Goal: Navigation & Orientation: Find specific page/section

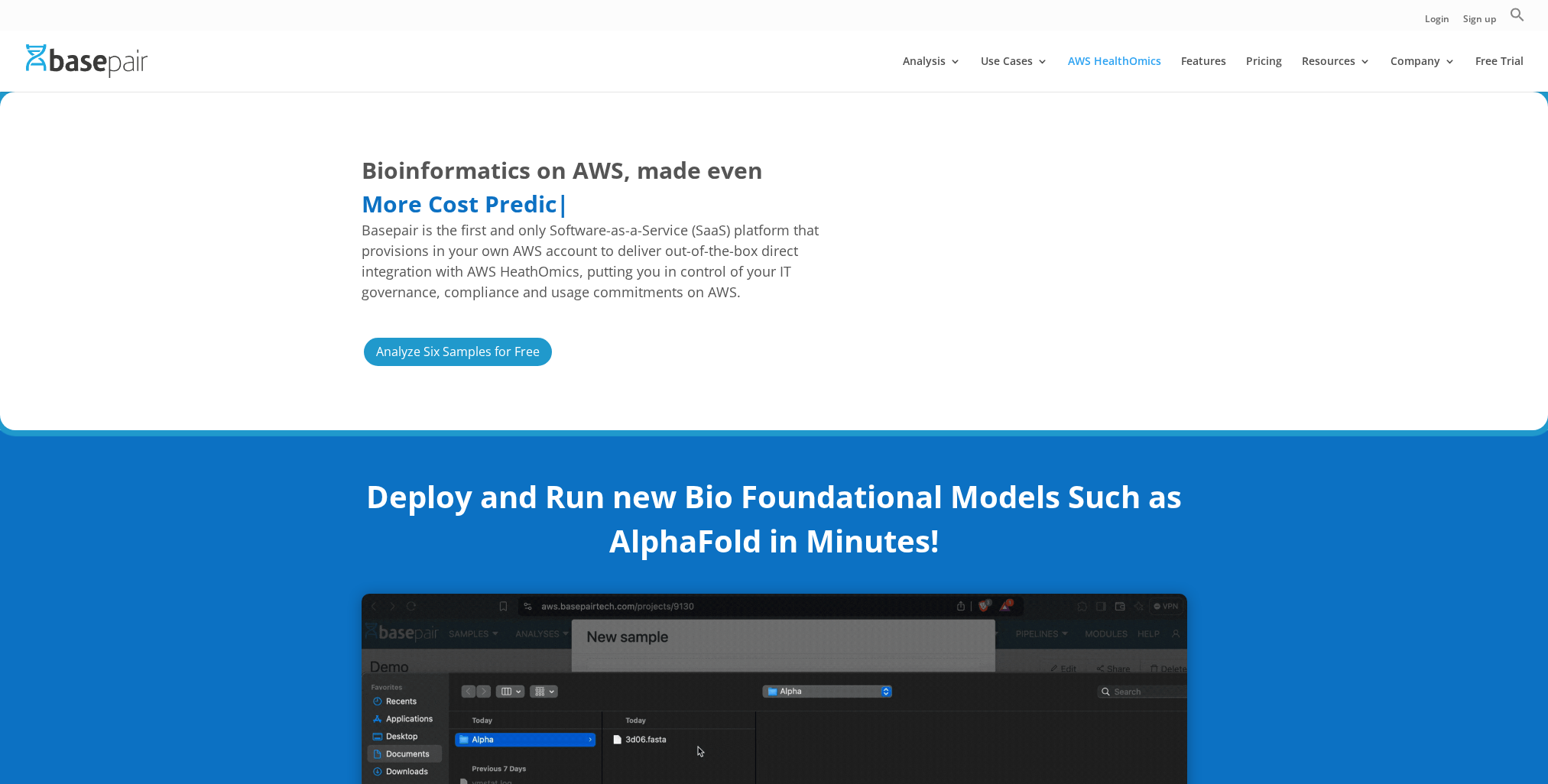
click at [1349, 381] on div "Bioinformatics on AWS, made even Easier Faster More Cost Predictable More Cost …" at bounding box center [774, 260] width 1548 height 339
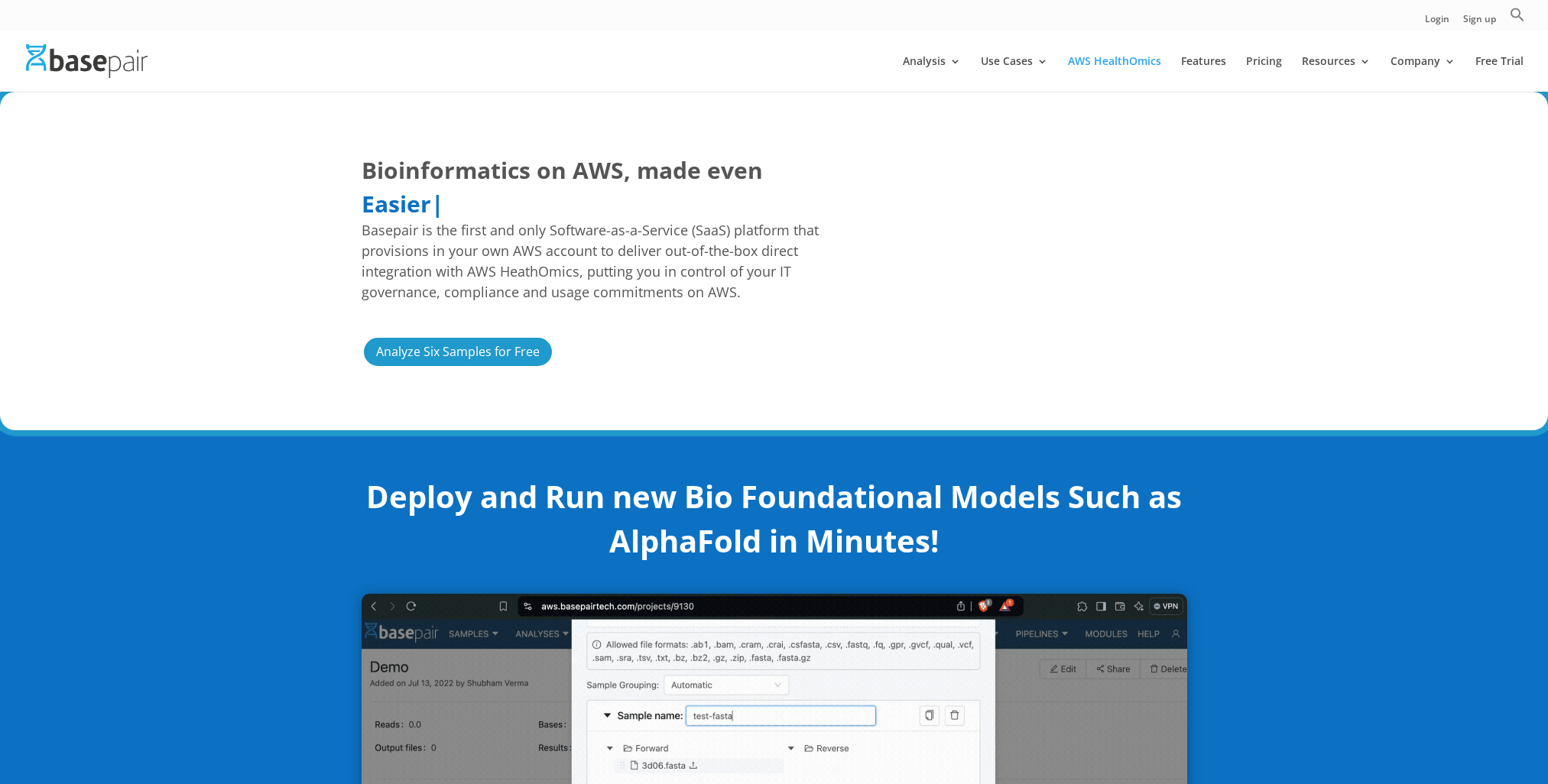
click at [1540, 211] on div "Bioinformatics on AWS, made even Easier Faster More Cost Predictable Easier | B…" at bounding box center [774, 260] width 1548 height 339
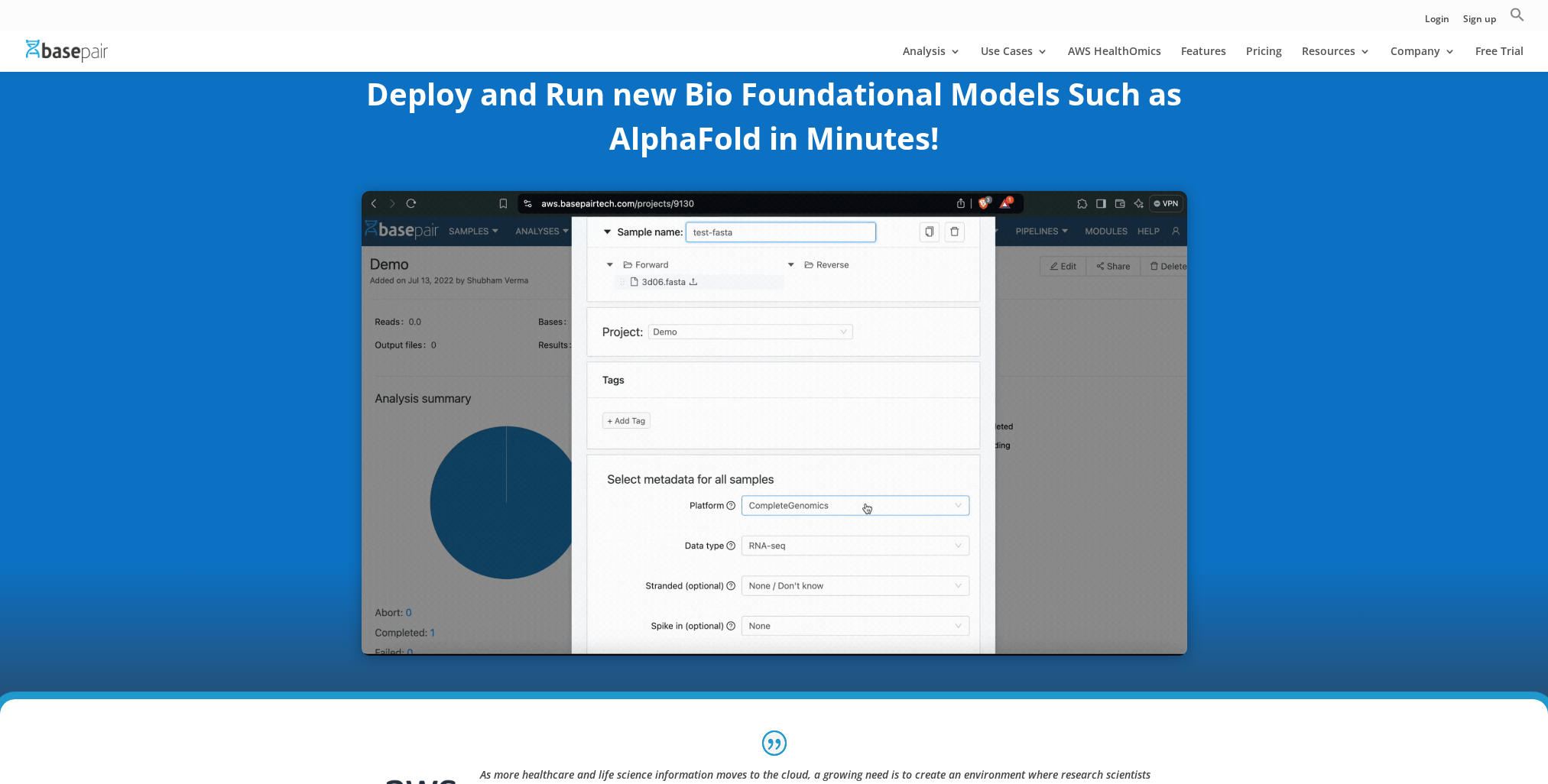
scroll to position [229, 0]
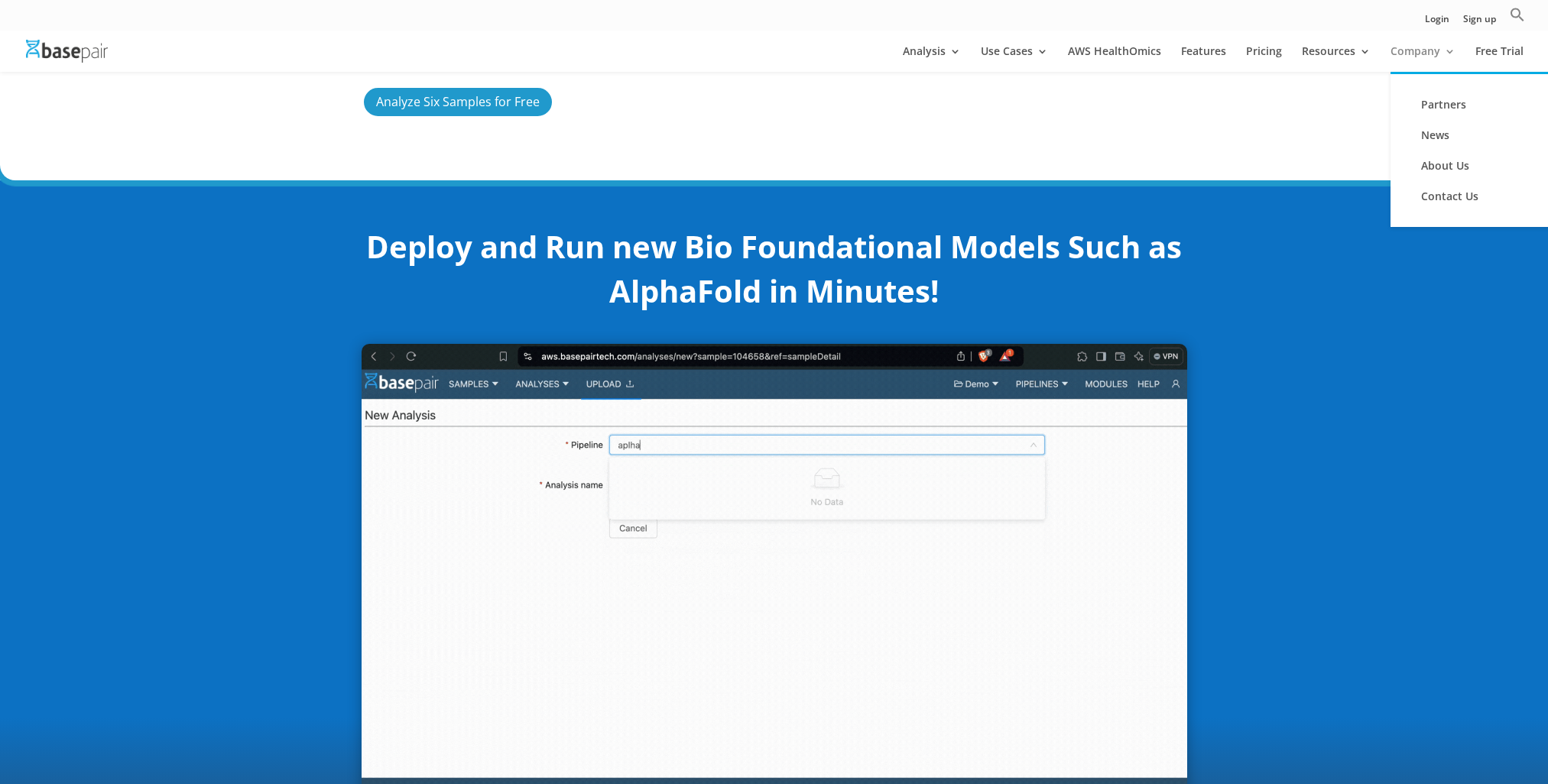
click at [1422, 49] on link "Company" at bounding box center [1422, 59] width 65 height 26
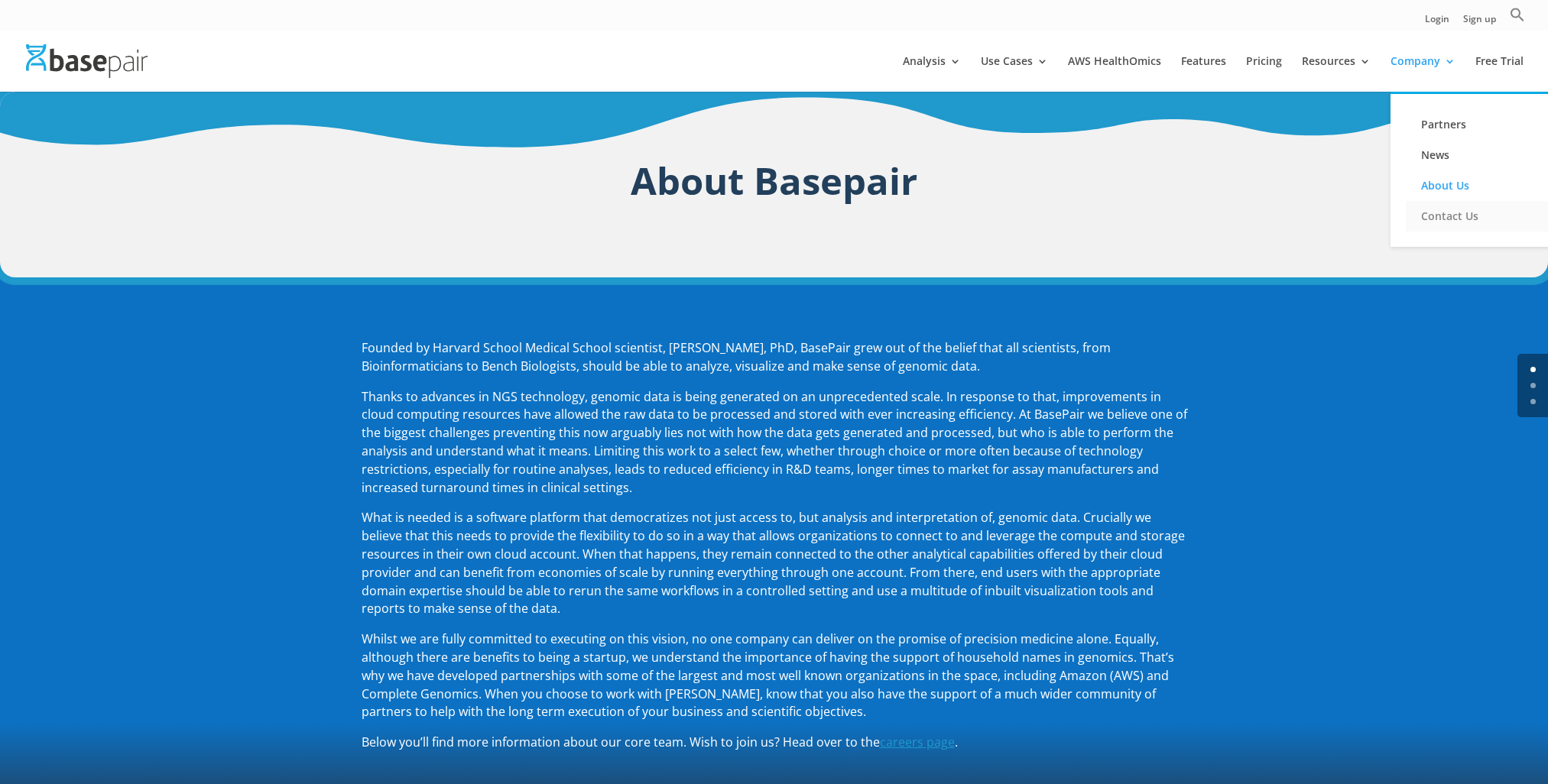
click at [1453, 218] on link "Contact Us" at bounding box center [1482, 216] width 153 height 30
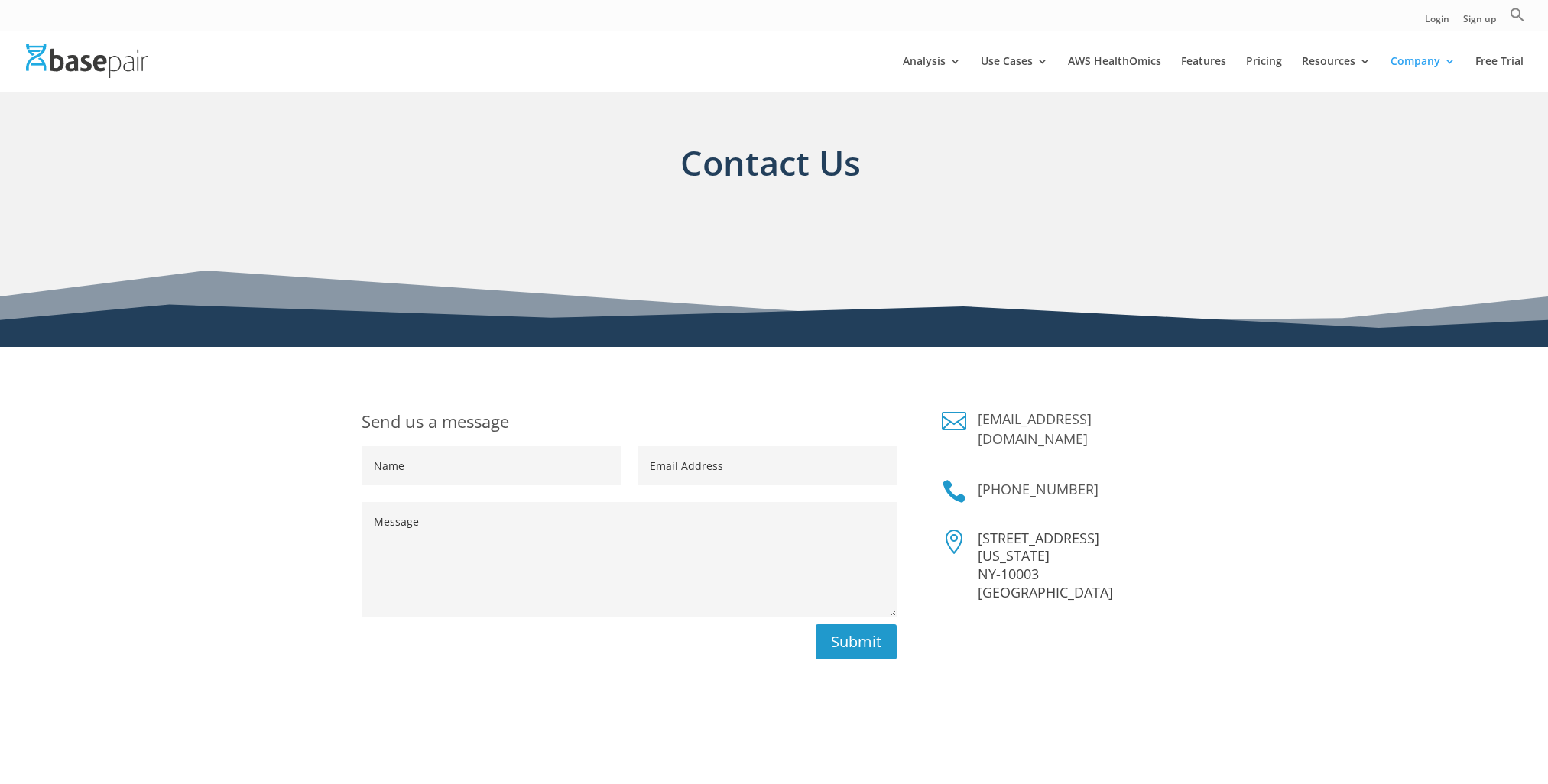
scroll to position [382, 0]
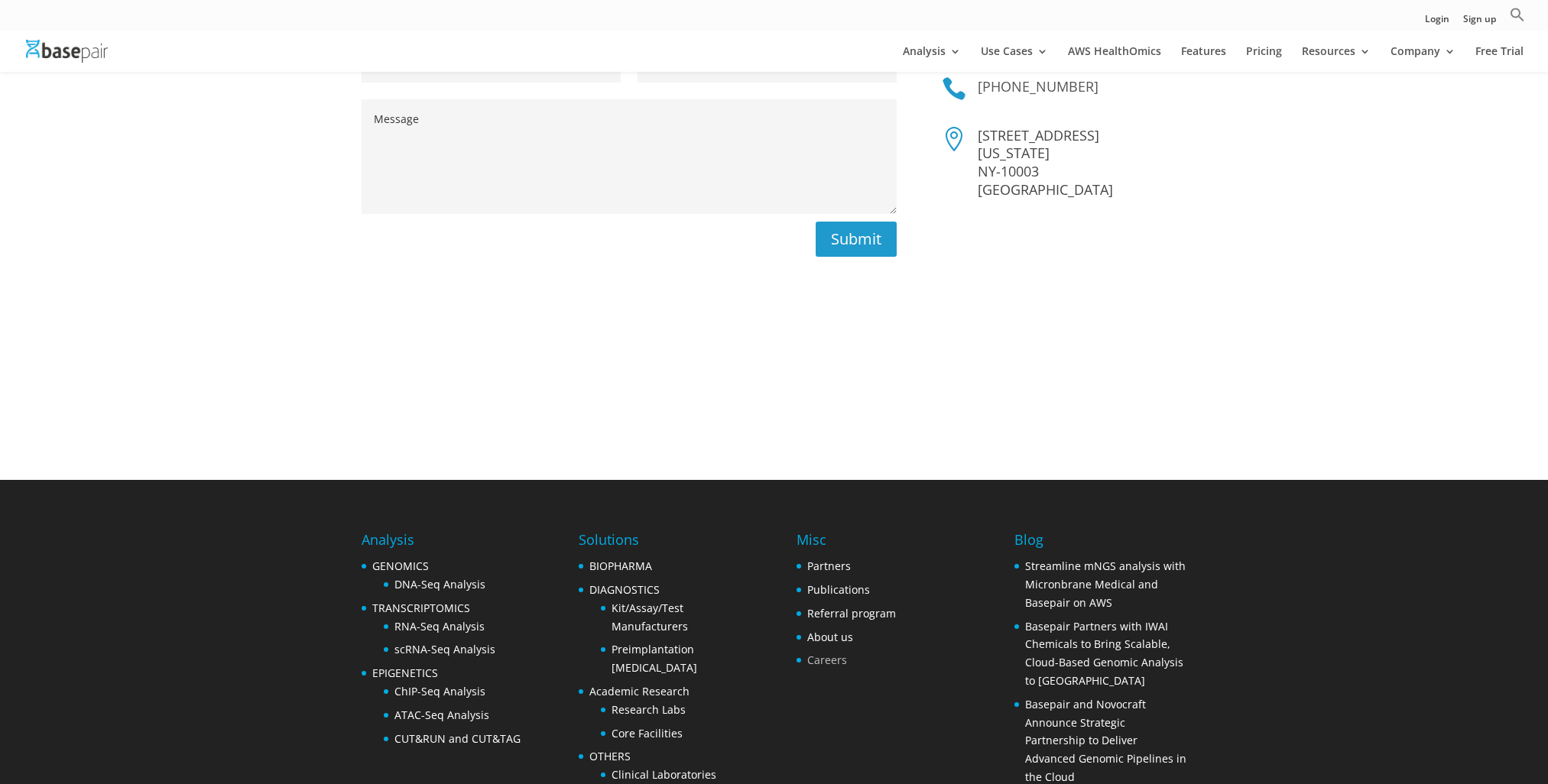
click at [826, 653] on link "Careers" at bounding box center [827, 659] width 40 height 14
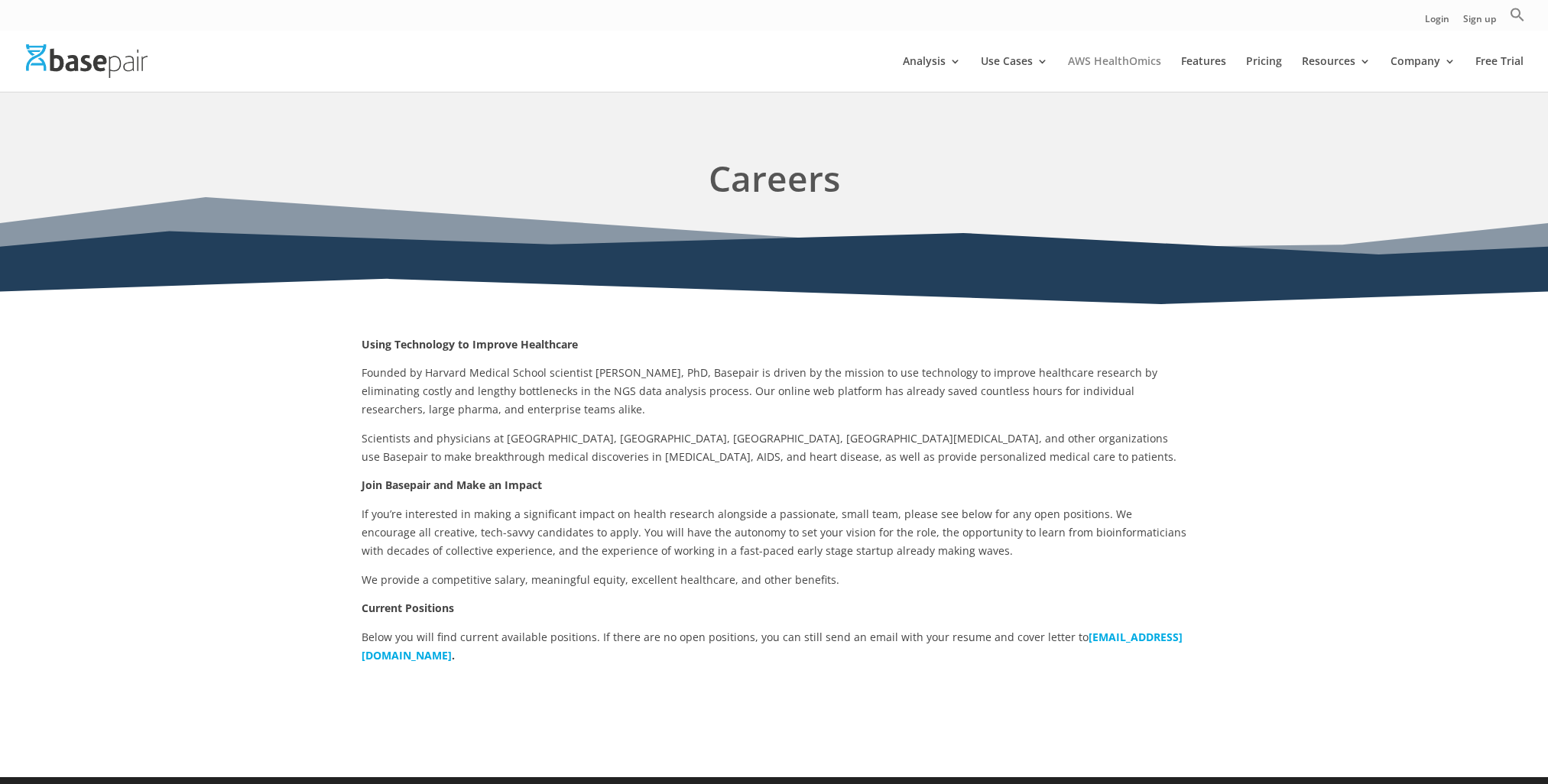
click at [1125, 62] on link "AWS HealthOmics" at bounding box center [1114, 74] width 93 height 36
